Goal: Information Seeking & Learning: Check status

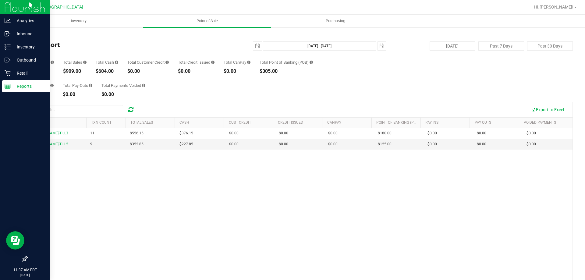
click at [31, 87] on p "Reports" at bounding box center [29, 86] width 37 height 7
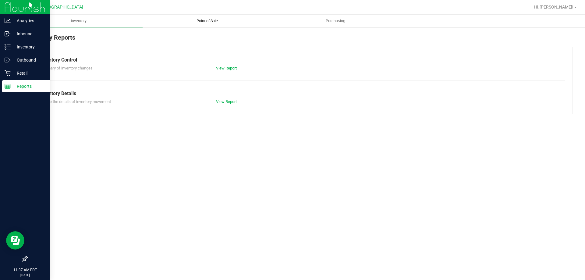
click at [209, 22] on span "Point of Sale" at bounding box center [207, 20] width 38 height 5
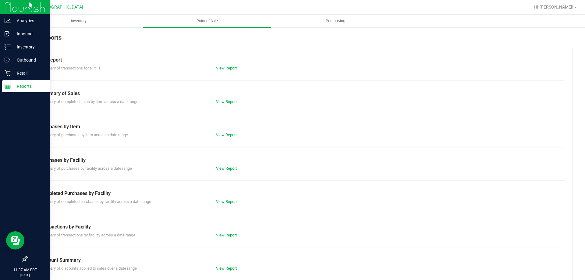
click at [220, 66] on link "View Report" at bounding box center [226, 68] width 21 height 5
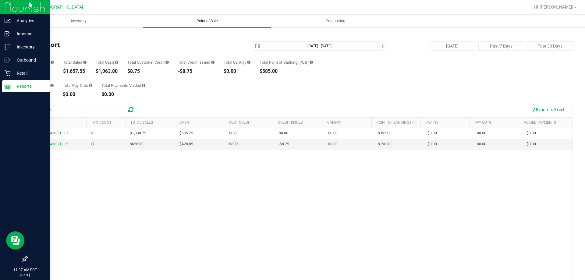
click at [208, 20] on span "Point of Sale" at bounding box center [207, 20] width 38 height 5
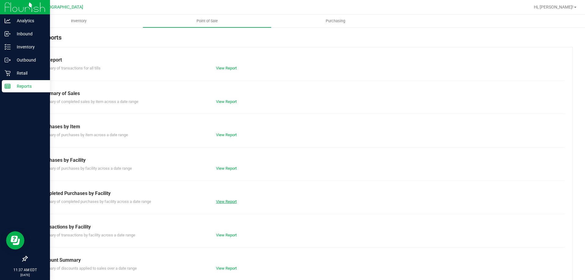
click at [224, 201] on link "View Report" at bounding box center [226, 201] width 21 height 5
